Goal: Information Seeking & Learning: Learn about a topic

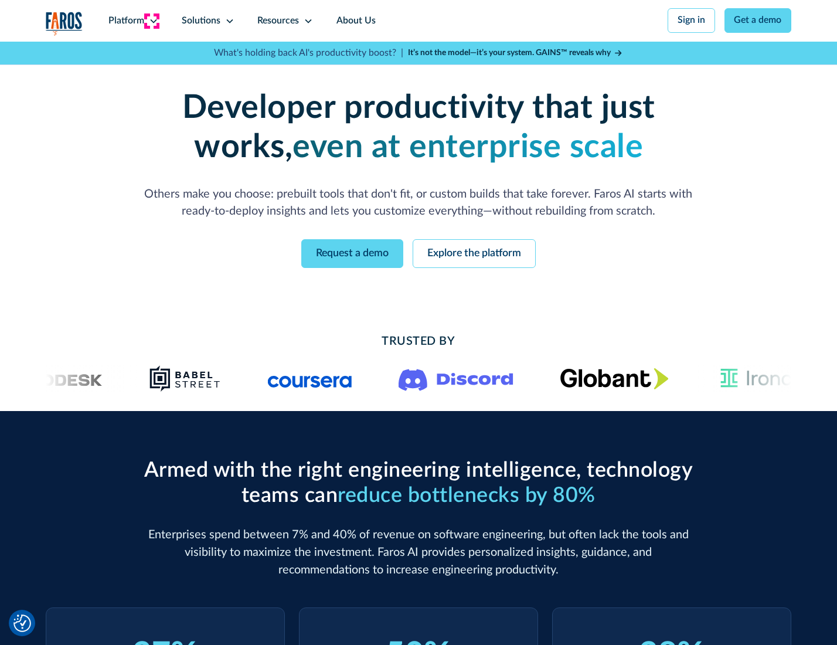
click at [152, 21] on icon at bounding box center [153, 20] width 9 height 9
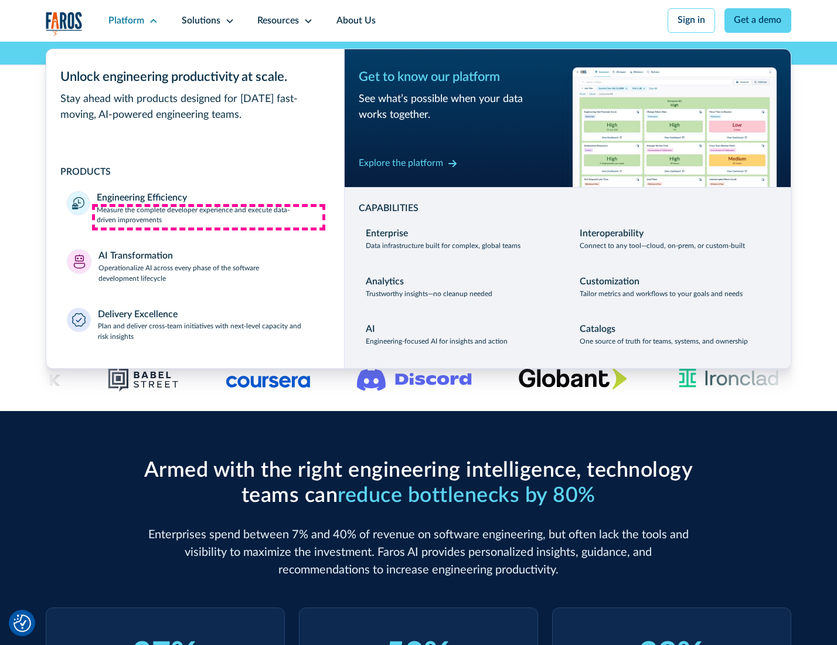
click at [209, 217] on p "Measure the complete developer experience and execute data-driven improvements" at bounding box center [210, 215] width 226 height 21
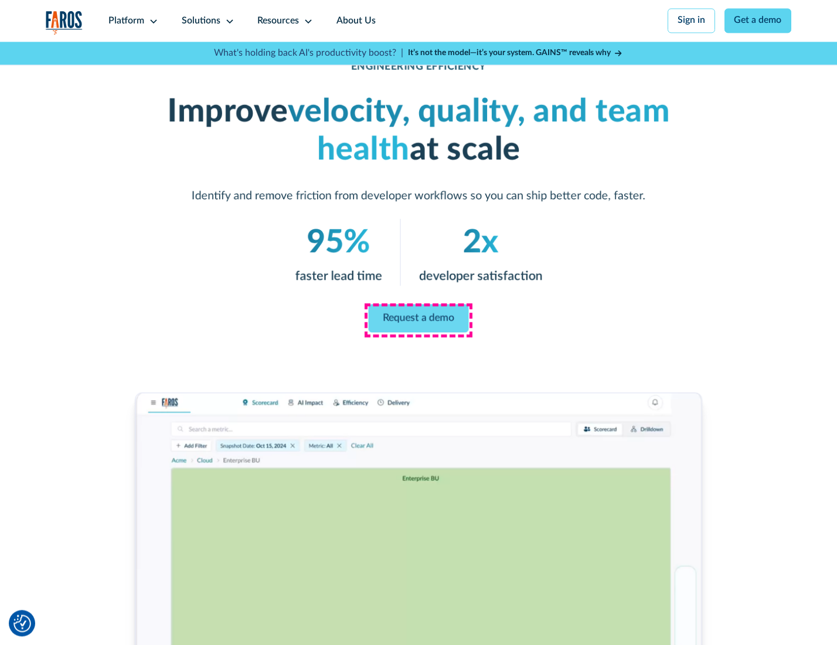
click at [418, 319] on link "Request a demo" at bounding box center [419, 318] width 100 height 28
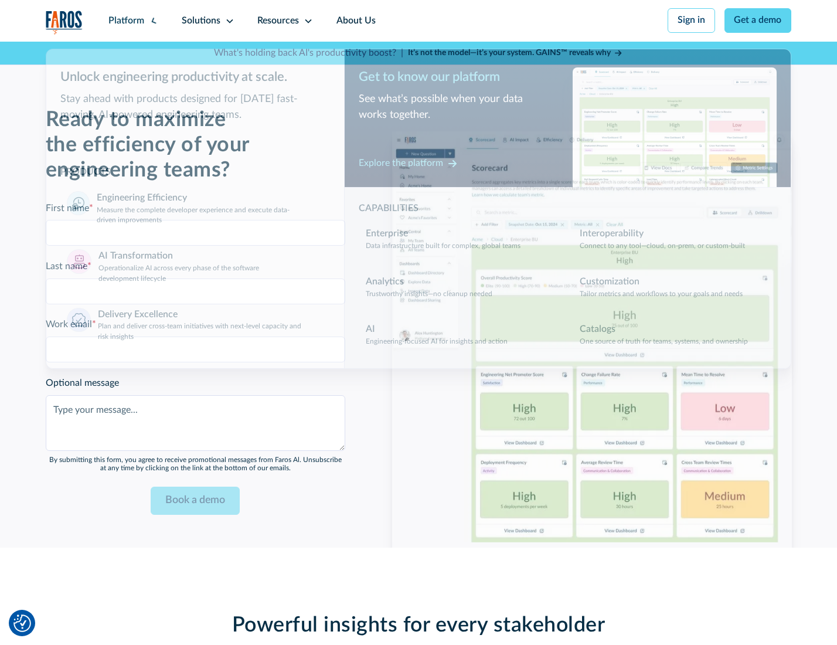
scroll to position [2551, 0]
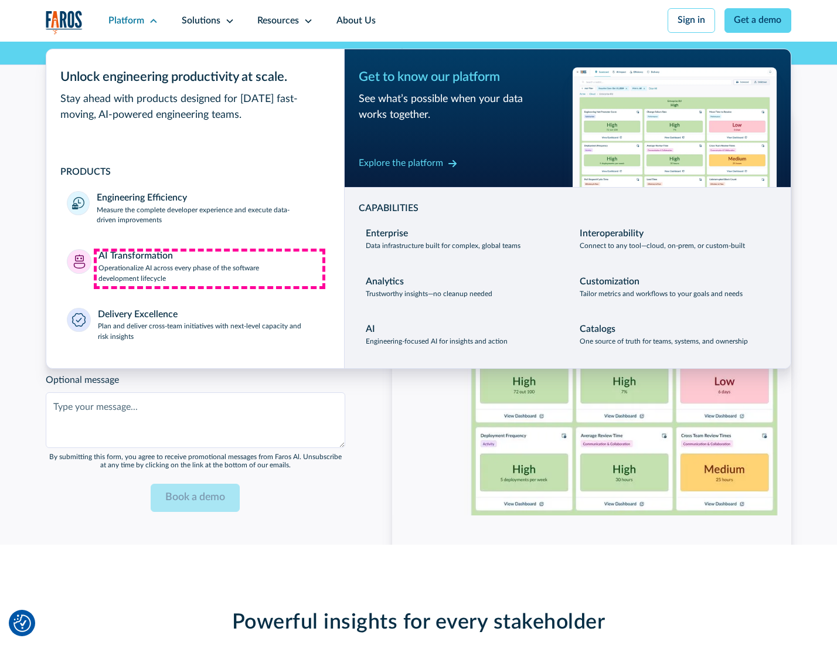
click at [209, 268] on p "Operationalize AI across every phase of the software development lifecycle" at bounding box center [210, 273] width 225 height 21
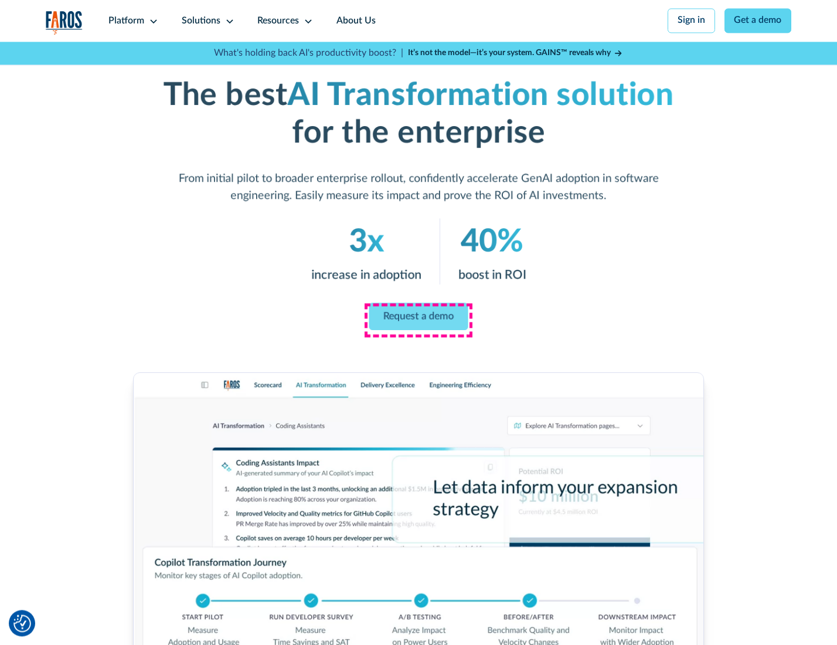
click at [418, 318] on link "Request a demo" at bounding box center [418, 316] width 99 height 28
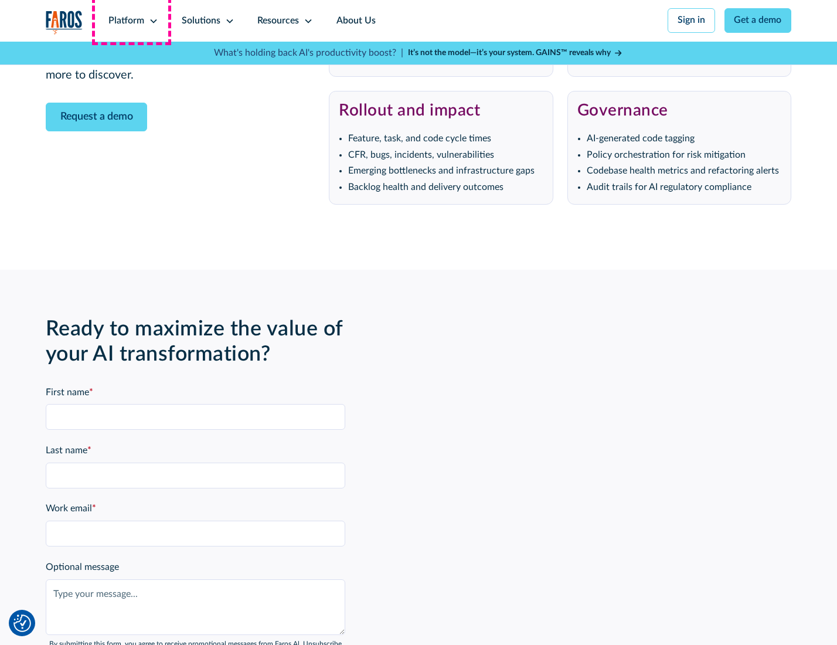
click at [131, 21] on div "Platform" at bounding box center [126, 21] width 36 height 14
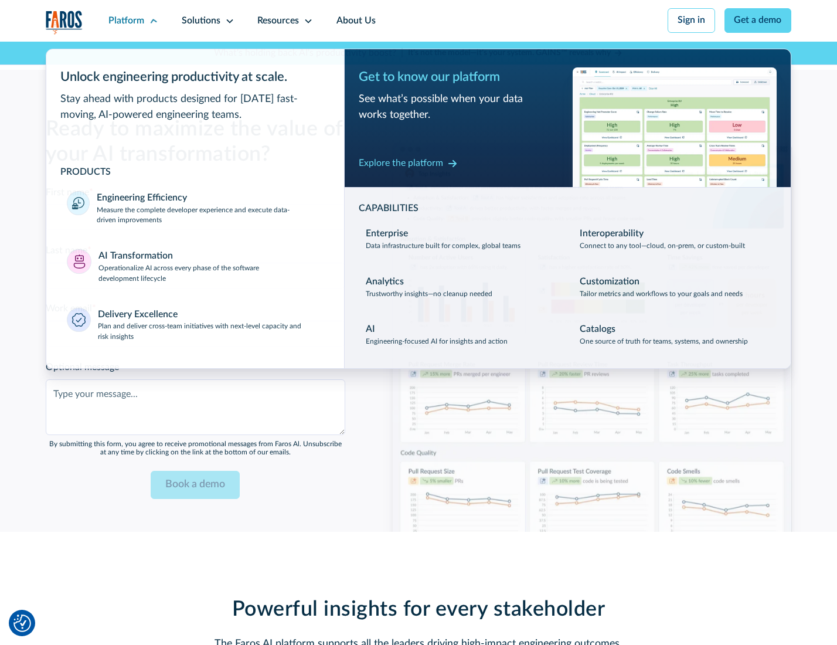
scroll to position [2834, 0]
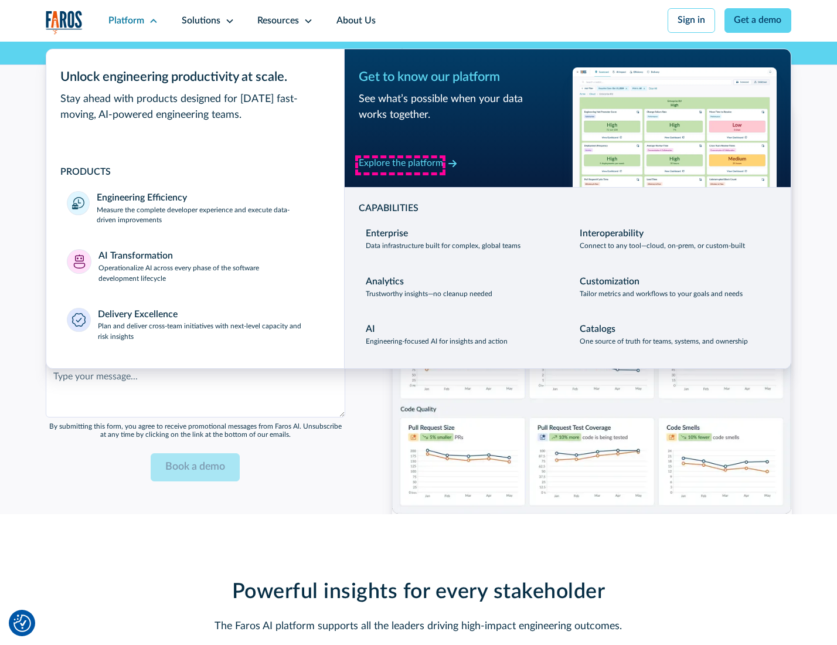
click at [400, 165] on div "Explore the platform" at bounding box center [401, 163] width 84 height 14
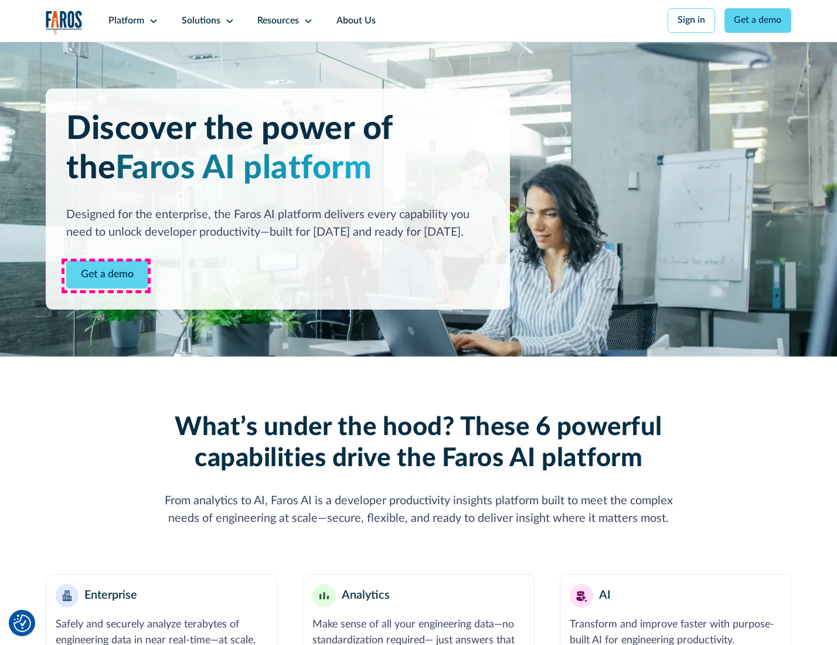
click at [106, 275] on link "Get a demo" at bounding box center [107, 274] width 82 height 29
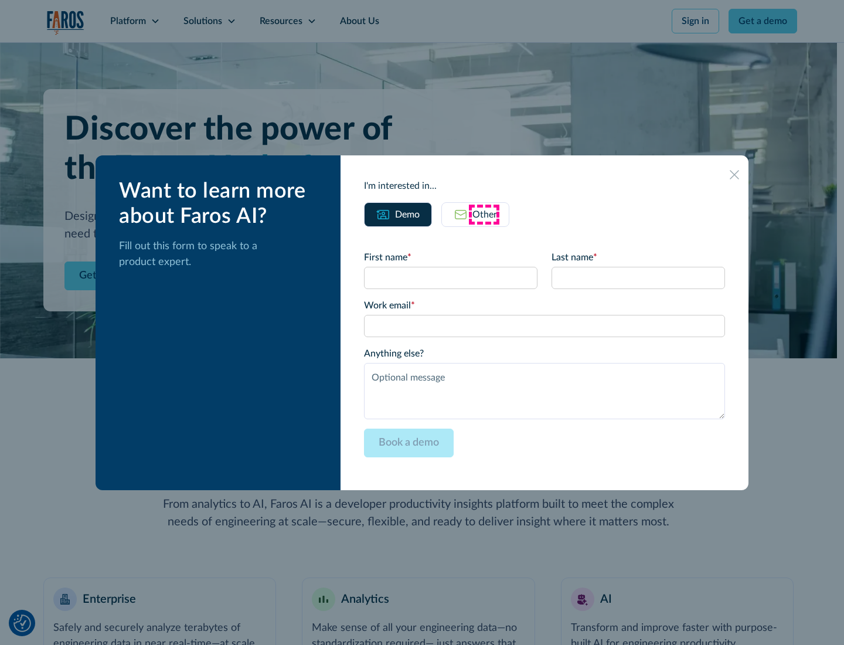
click at [484, 214] on div "Other" at bounding box center [484, 214] width 25 height 14
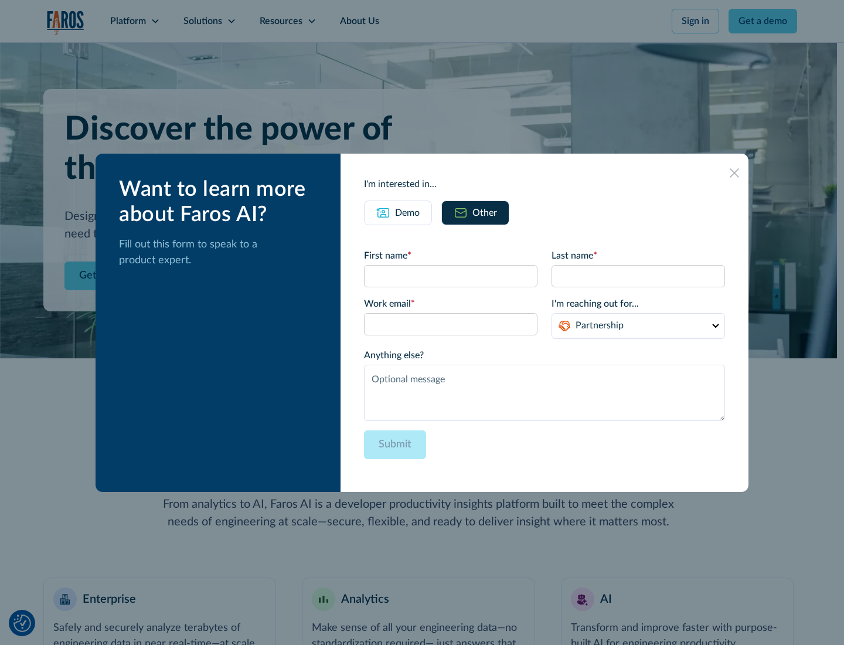
click at [406, 212] on div "Demo" at bounding box center [407, 213] width 25 height 14
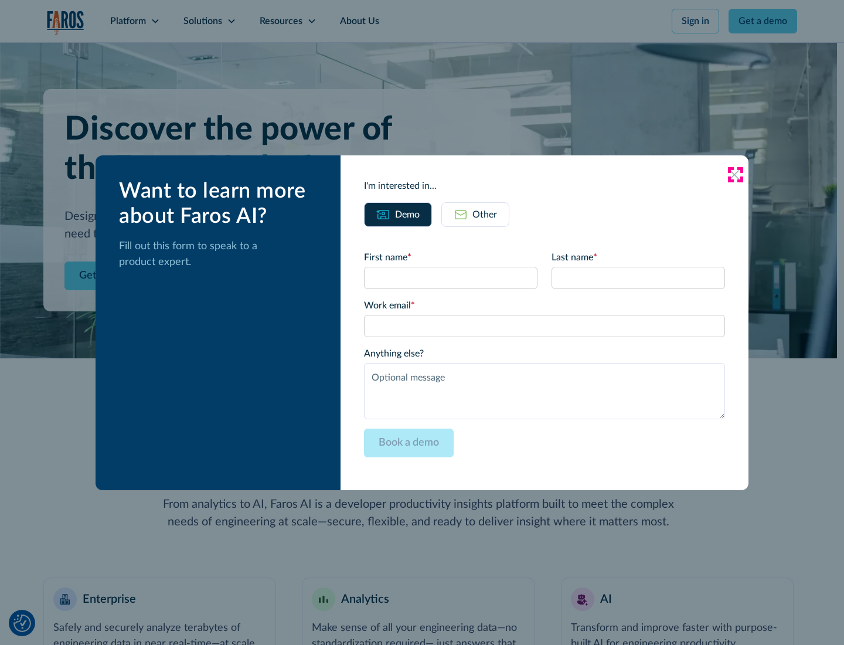
click at [735, 174] on icon at bounding box center [734, 174] width 9 height 9
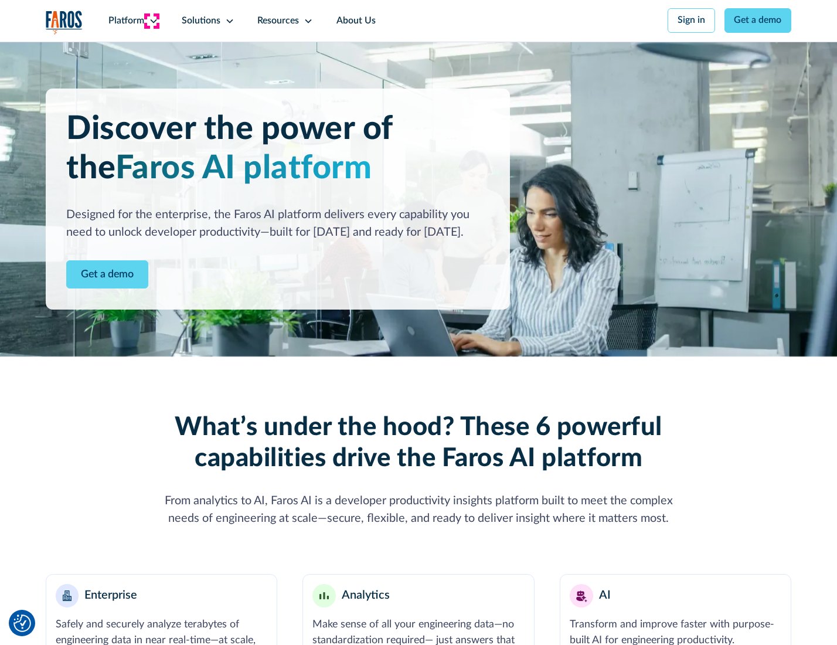
click at [152, 21] on icon at bounding box center [153, 20] width 9 height 9
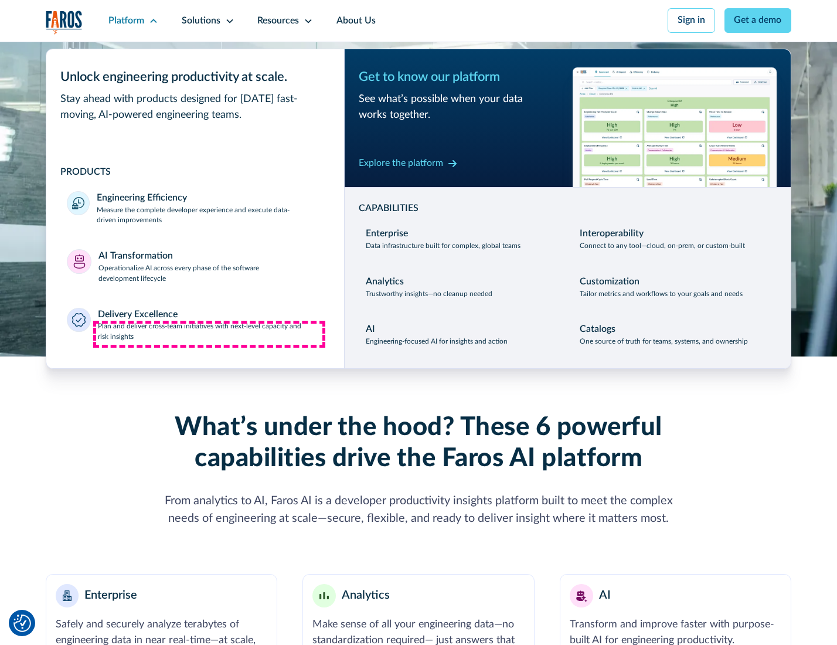
click at [209, 334] on p "Plan and deliver cross-team initiatives with next-level capacity and risk insig…" at bounding box center [211, 331] width 226 height 21
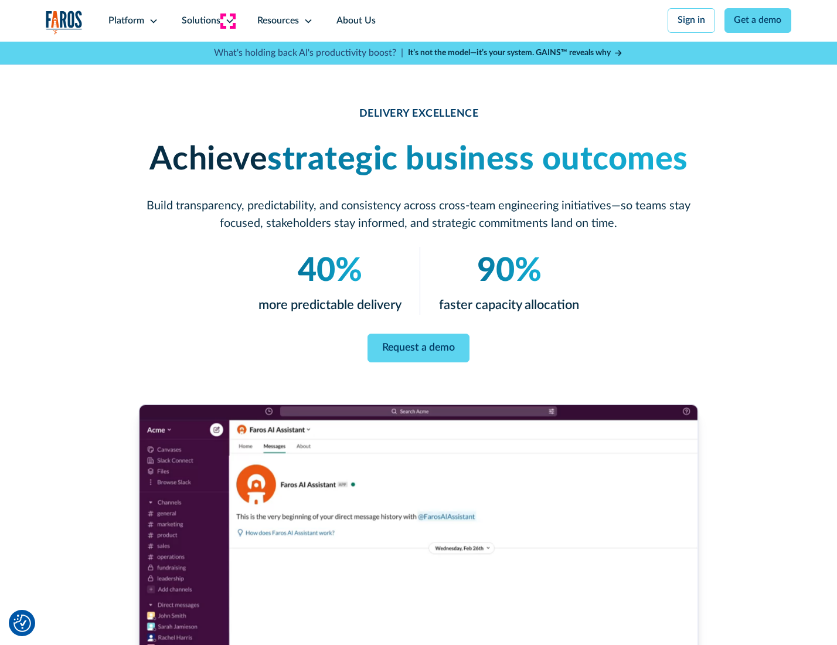
click at [227, 21] on icon at bounding box center [229, 20] width 9 height 9
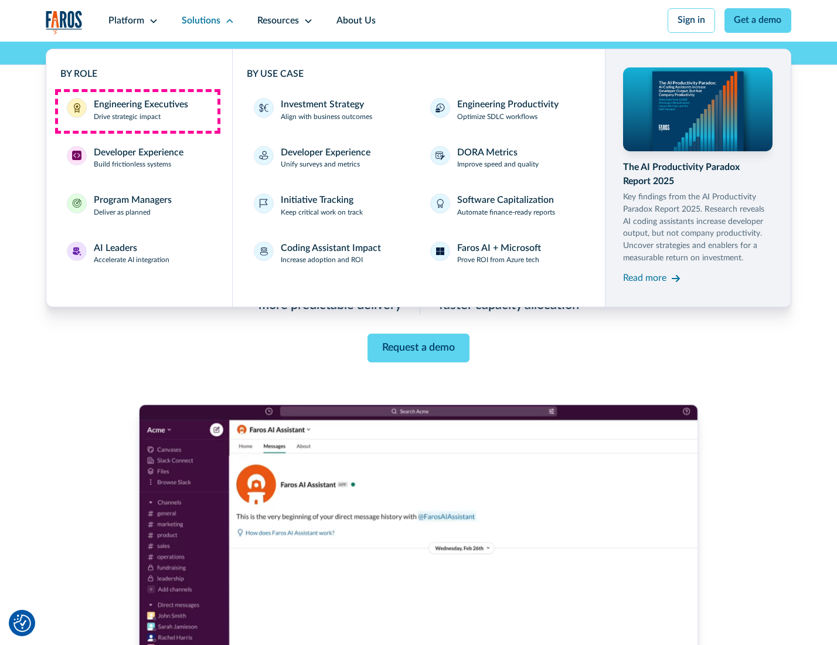
click at [137, 111] on div "Engineering Executives" at bounding box center [141, 105] width 94 height 14
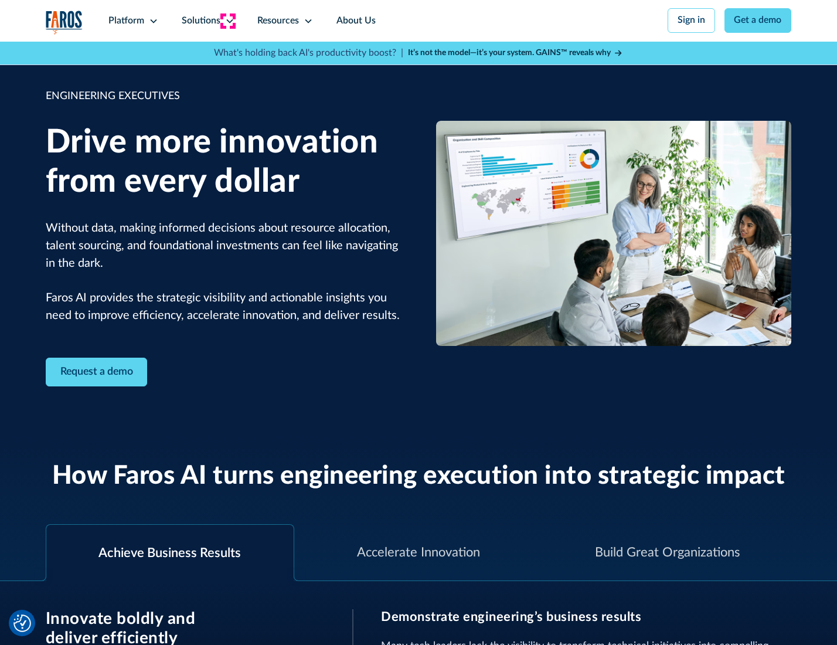
click at [227, 21] on icon at bounding box center [229, 20] width 9 height 9
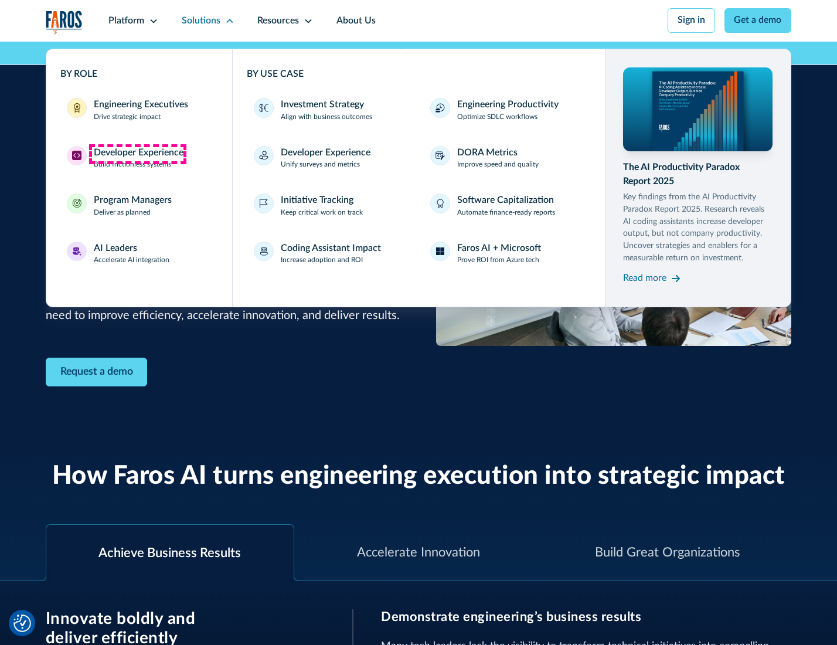
click at [137, 154] on div "Developer Experience" at bounding box center [139, 153] width 90 height 14
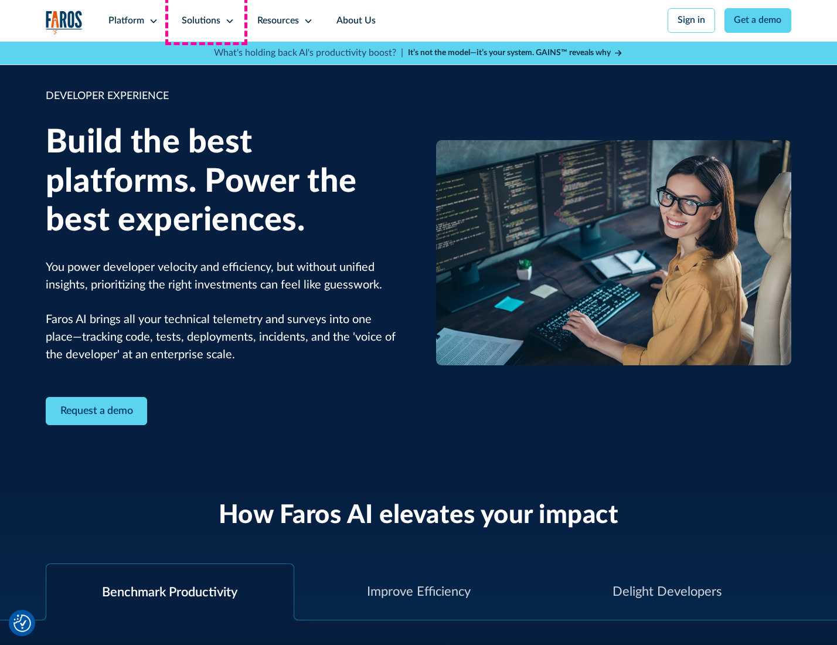
click at [206, 21] on div "Solutions" at bounding box center [201, 21] width 39 height 14
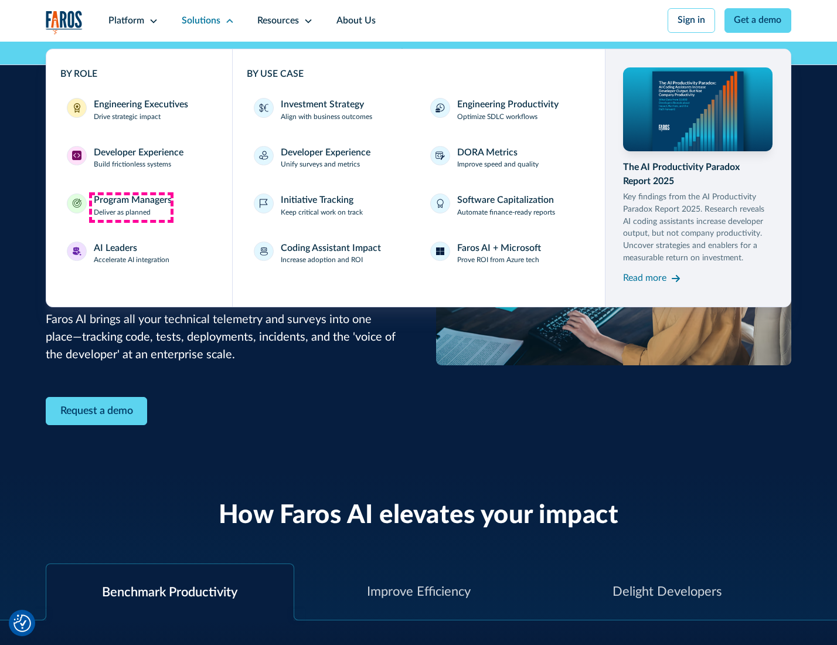
click at [131, 207] on div "Program Managers" at bounding box center [133, 200] width 78 height 14
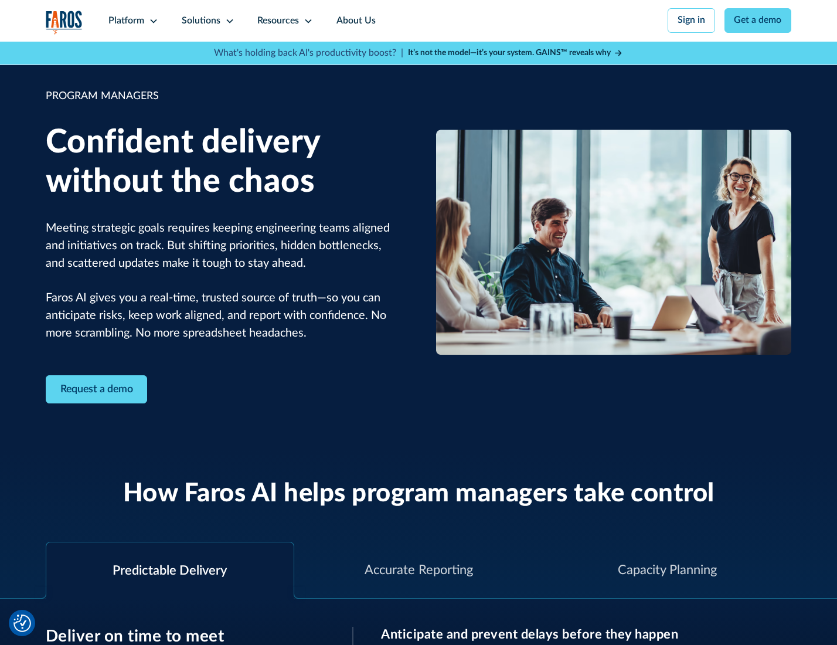
click at [227, 21] on icon at bounding box center [229, 20] width 9 height 9
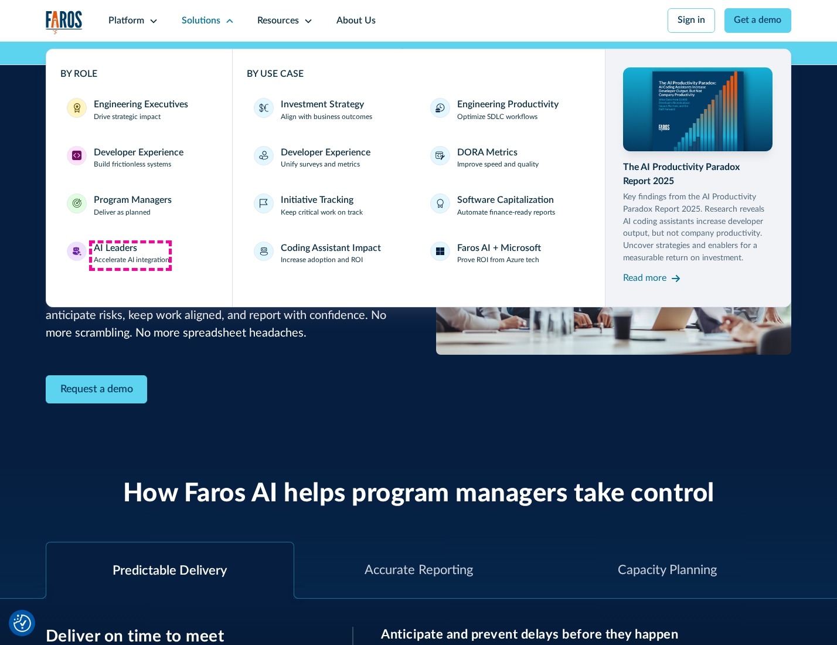
click at [130, 255] on div "AI Leaders" at bounding box center [115, 248] width 43 height 14
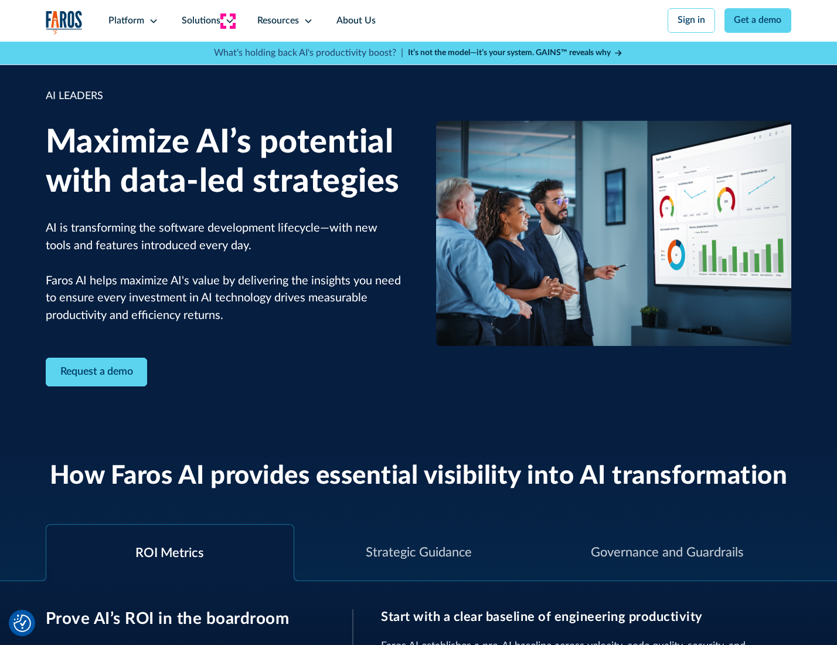
click at [227, 21] on icon at bounding box center [229, 20] width 9 height 9
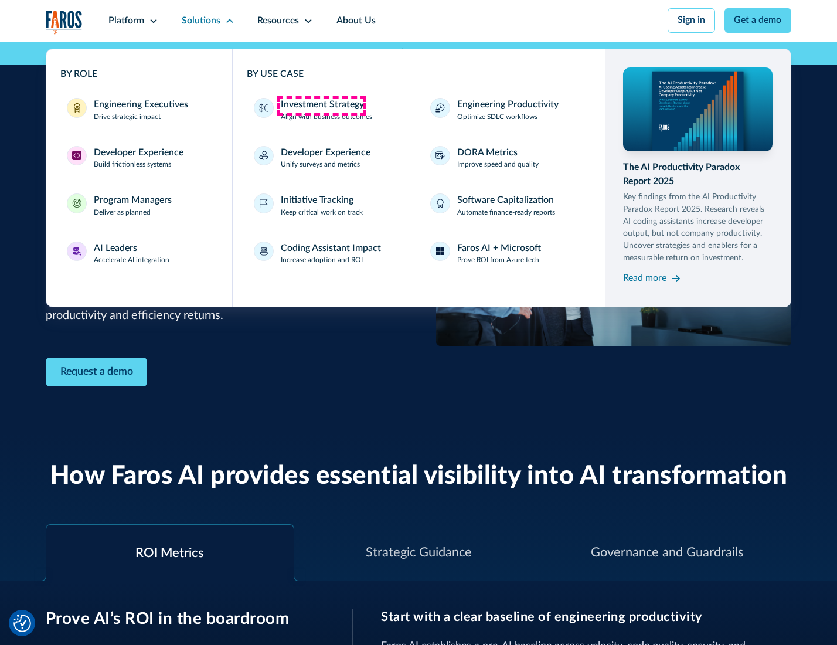
click at [321, 105] on div "Investment Strategy" at bounding box center [322, 105] width 83 height 14
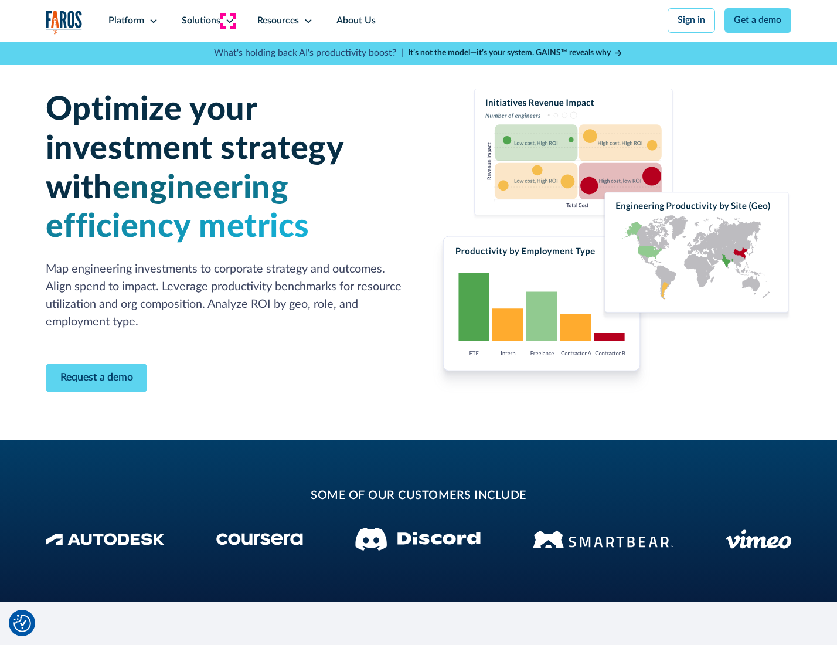
click at [227, 21] on icon at bounding box center [229, 20] width 9 height 9
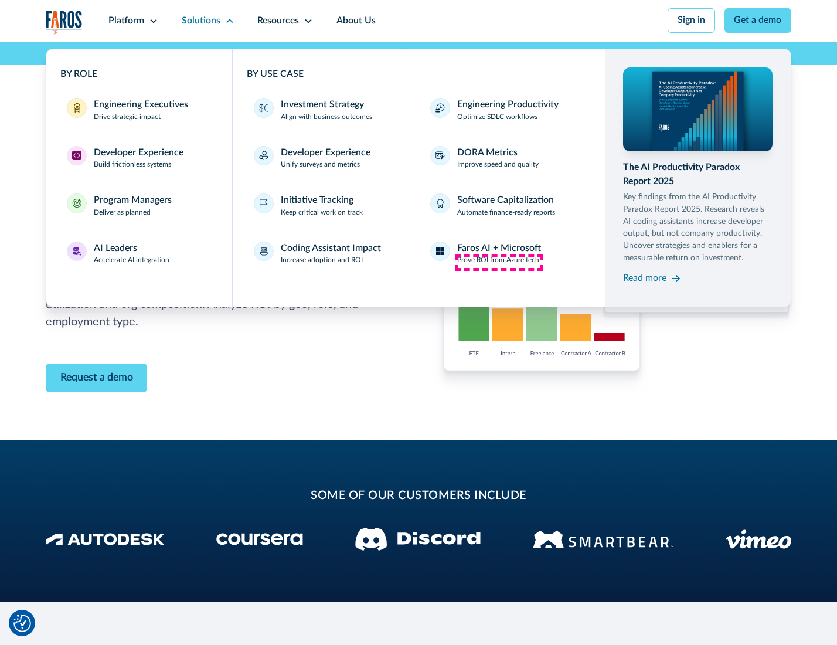
click at [499, 262] on p "Prove ROI from Azure tech" at bounding box center [498, 260] width 82 height 11
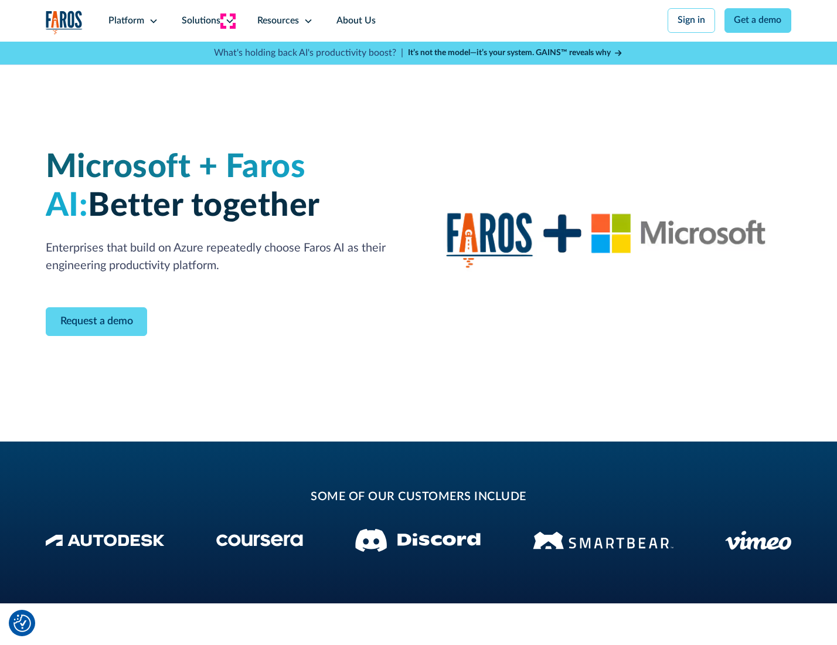
click at [227, 21] on icon at bounding box center [229, 20] width 9 height 9
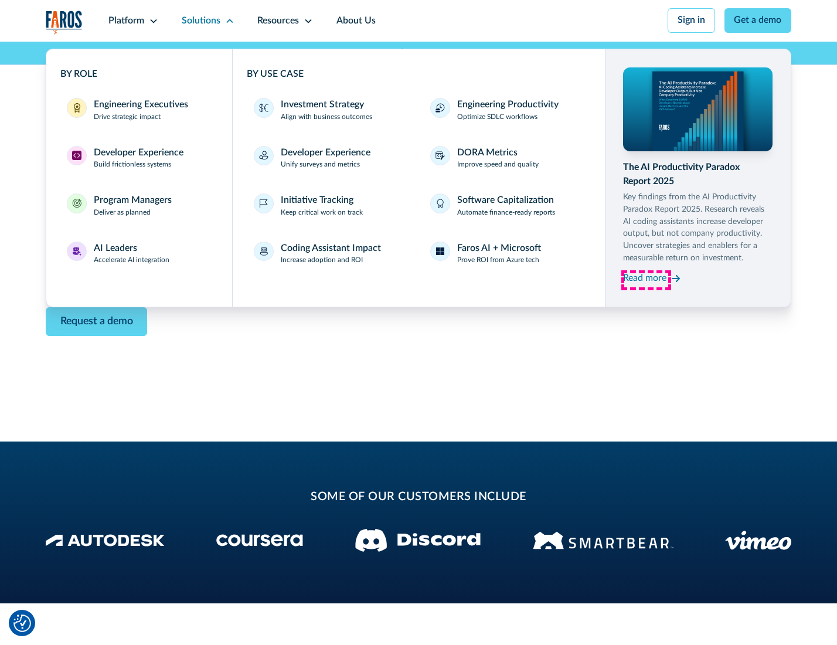
click at [646, 280] on div "Read more" at bounding box center [644, 278] width 43 height 14
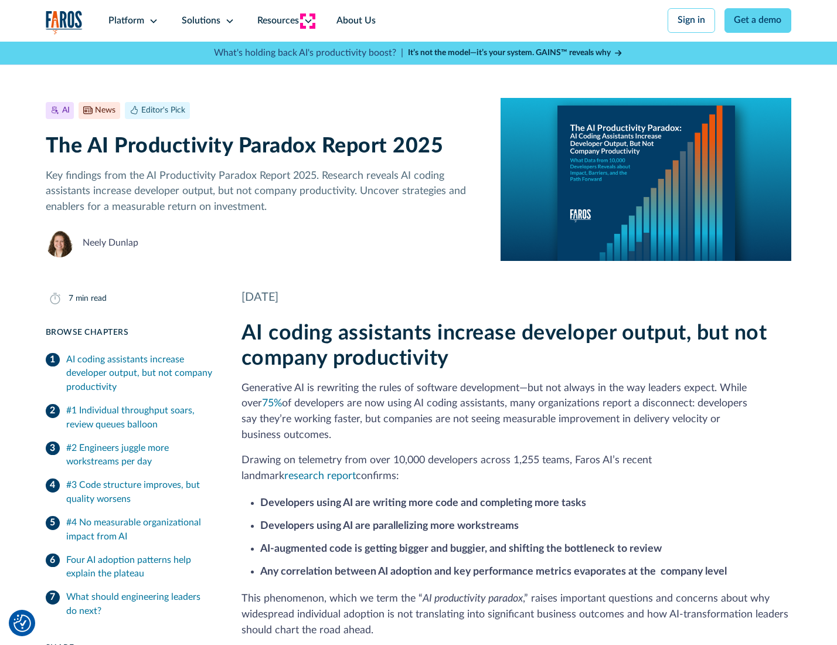
click at [307, 21] on icon at bounding box center [308, 20] width 9 height 9
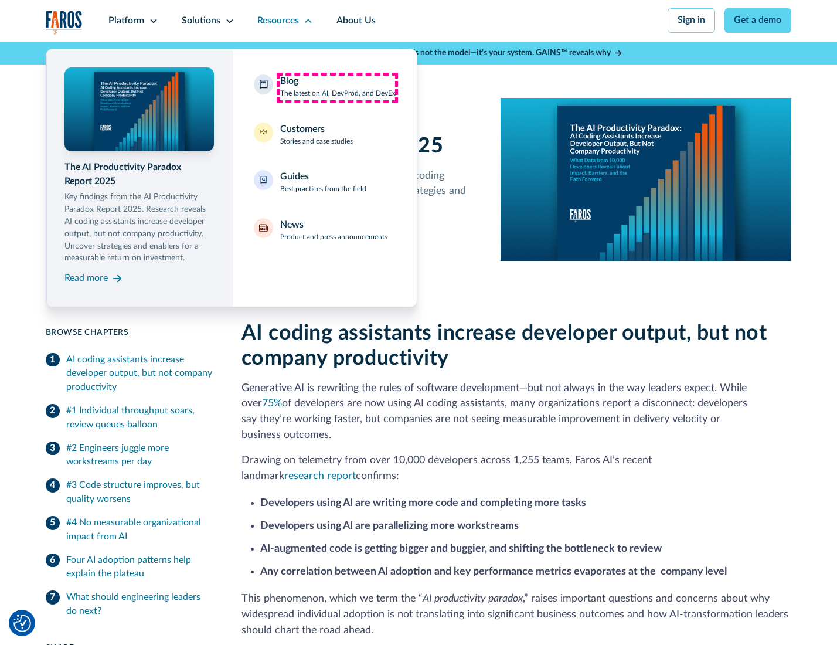
click at [337, 87] on div "Blog The latest on AI, DevProd, and DevEx" at bounding box center [337, 86] width 115 height 25
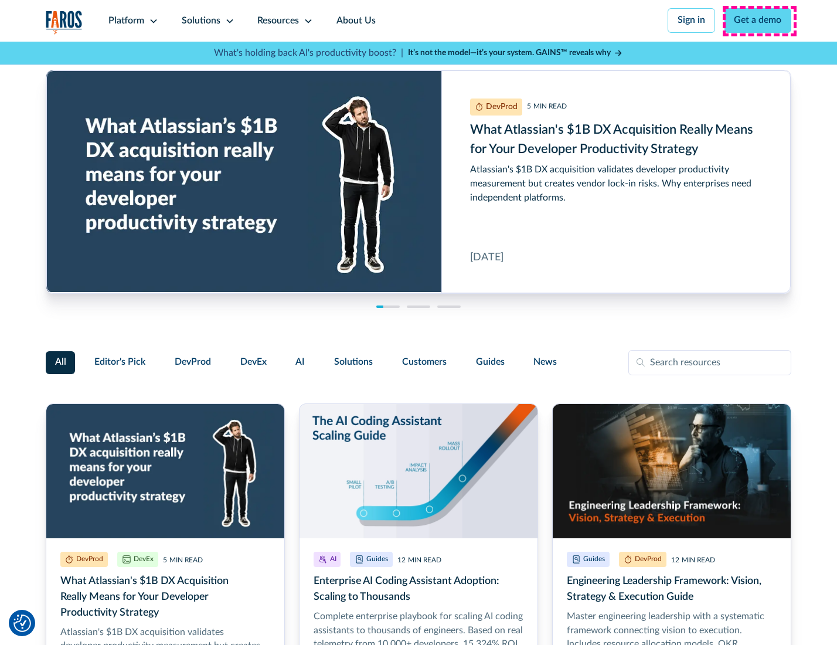
click at [759, 21] on link "Get a demo" at bounding box center [757, 20] width 67 height 25
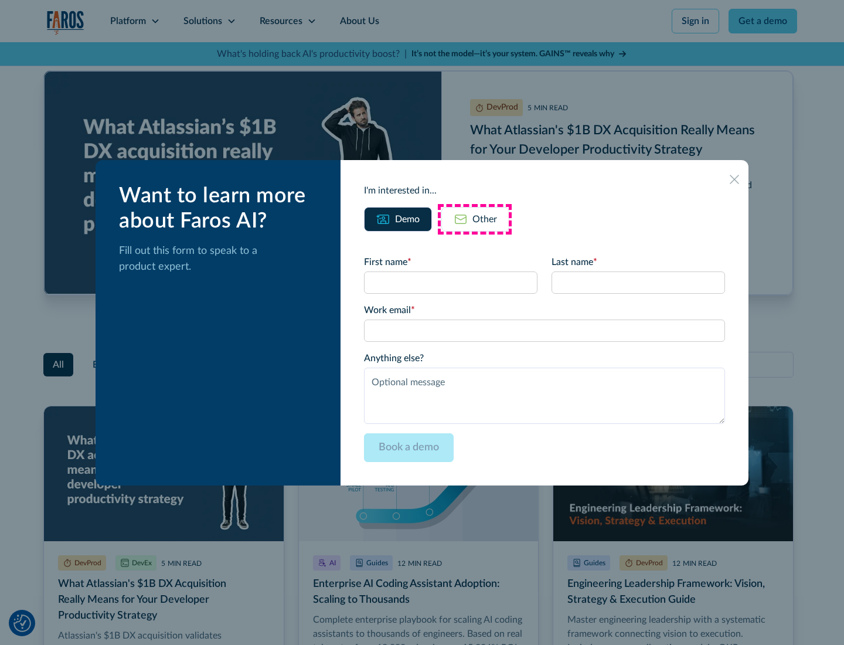
click at [475, 219] on div "Other" at bounding box center [484, 219] width 25 height 14
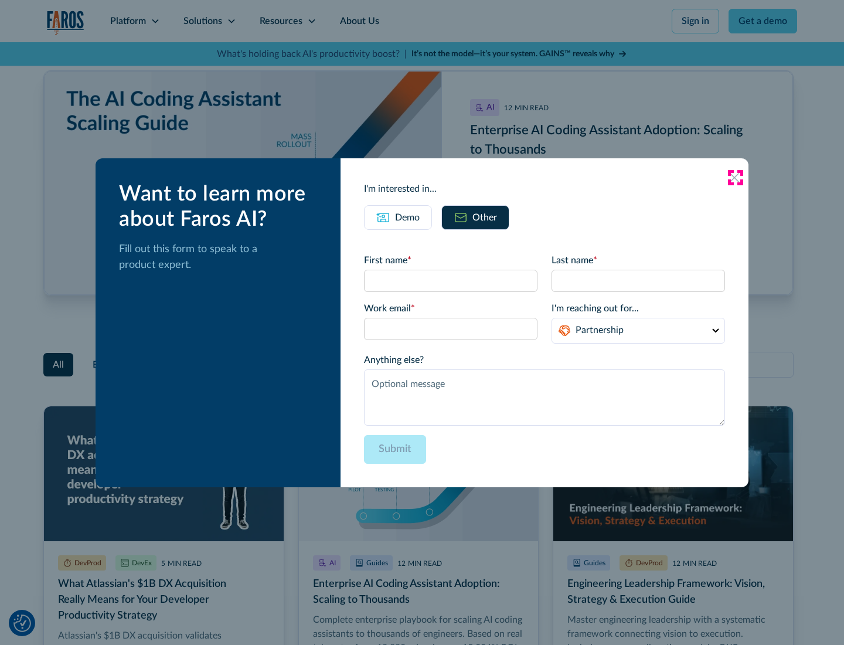
click at [735, 177] on icon at bounding box center [734, 177] width 9 height 9
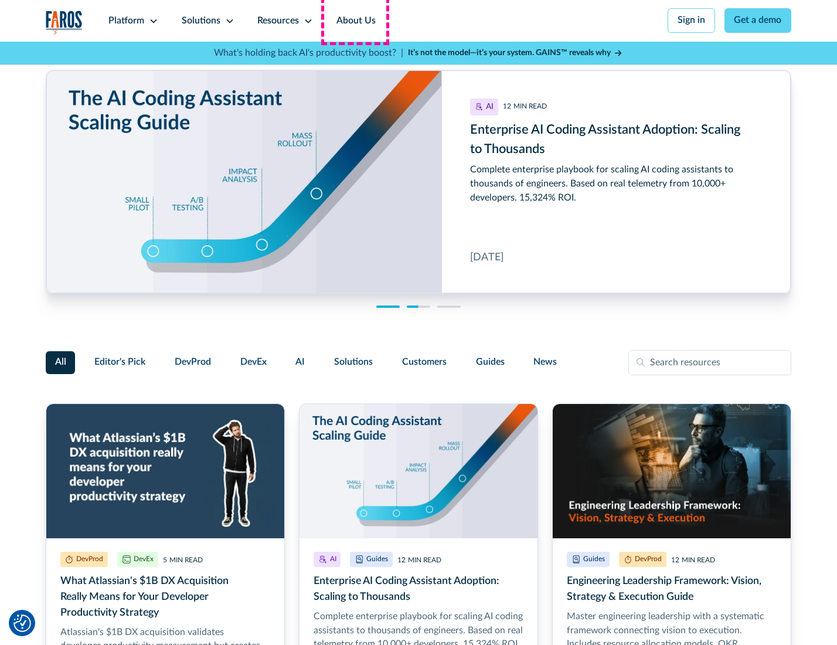
click at [355, 21] on link "About Us" at bounding box center [356, 21] width 63 height 42
